Goal: Download file/media

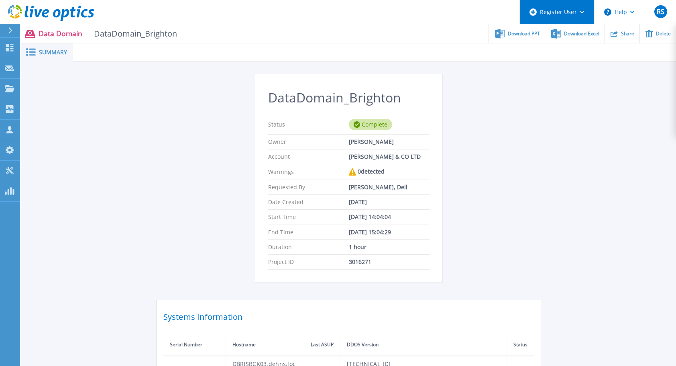
click at [584, 21] on div "Register User" at bounding box center [557, 12] width 74 height 24
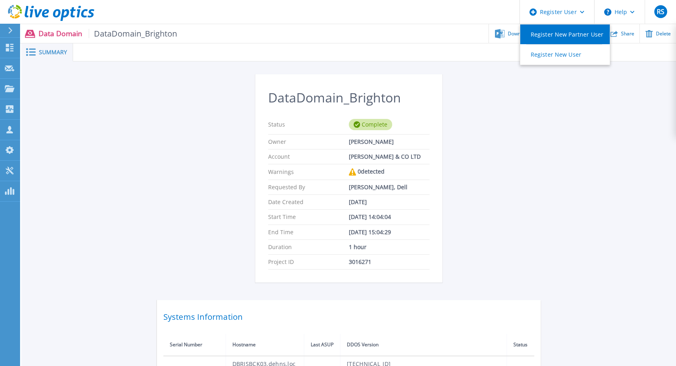
click at [576, 35] on link "Register New Partner User" at bounding box center [565, 34] width 90 height 20
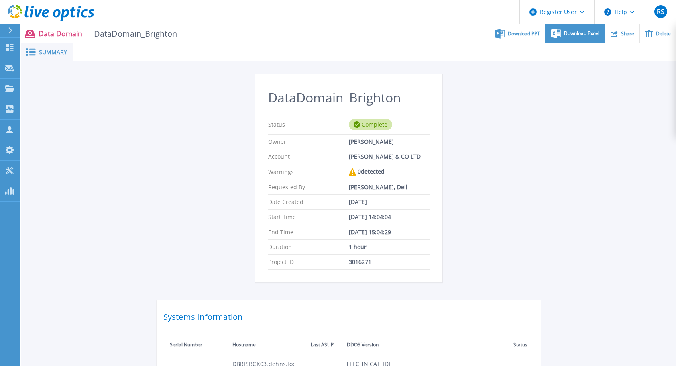
click at [590, 37] on div "Download Excel" at bounding box center [574, 33] width 59 height 19
click at [571, 27] on div "Download Excel" at bounding box center [574, 33] width 59 height 19
